Goal: Task Accomplishment & Management: Use online tool/utility

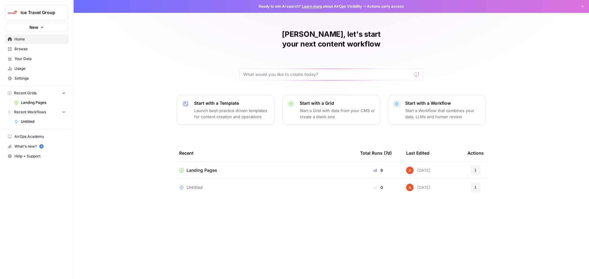
click at [204, 165] on td "Landing Pages" at bounding box center [264, 170] width 181 height 17
click at [205, 167] on span "Landing Pages" at bounding box center [201, 170] width 31 height 6
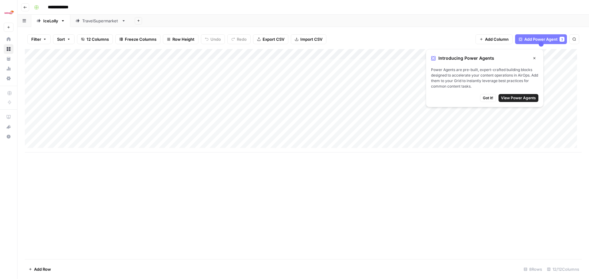
click at [95, 16] on link "TravelSupermarket" at bounding box center [100, 21] width 61 height 12
click at [535, 59] on icon "button" at bounding box center [534, 58] width 4 height 4
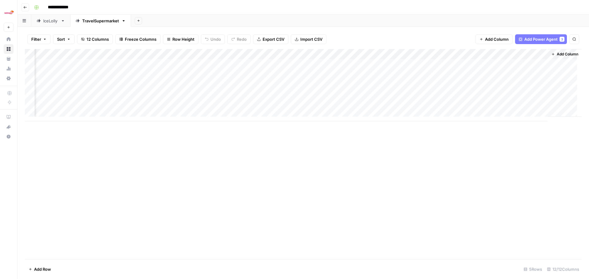
scroll to position [0, 155]
click at [539, 63] on div "Add Column" at bounding box center [303, 85] width 557 height 72
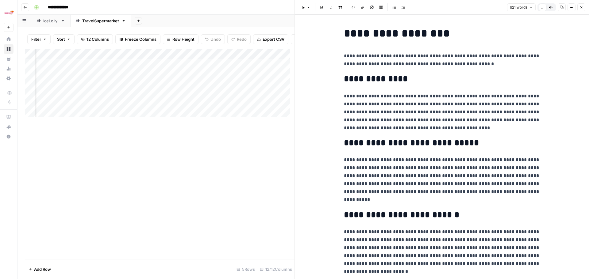
click at [56, 26] on link "IceLolly" at bounding box center [50, 21] width 39 height 12
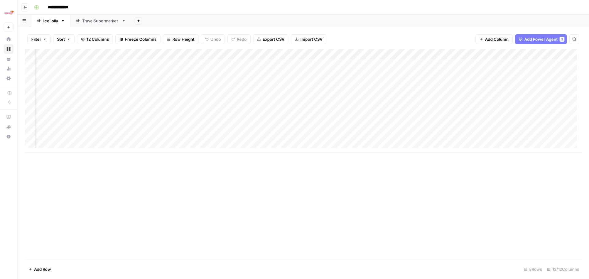
scroll to position [0, 155]
click at [529, 61] on div "Add Column" at bounding box center [303, 101] width 557 height 104
click at [528, 62] on div "Add Column" at bounding box center [303, 101] width 557 height 104
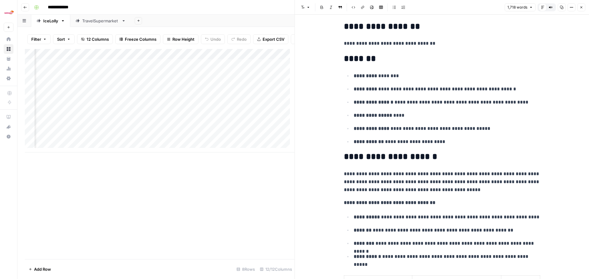
scroll to position [1165, 0]
